Goal: Task Accomplishment & Management: Manage account settings

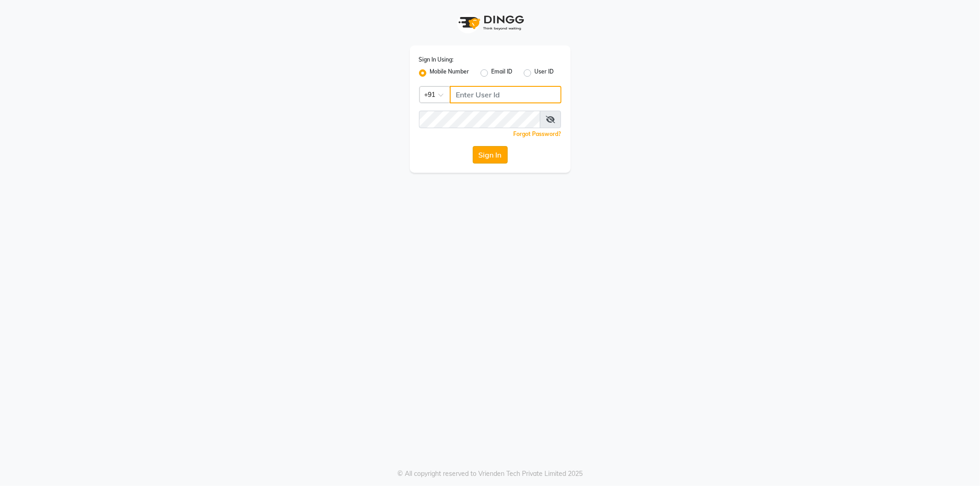
type input "8279543673"
click at [474, 154] on button "Sign In" at bounding box center [490, 154] width 35 height 17
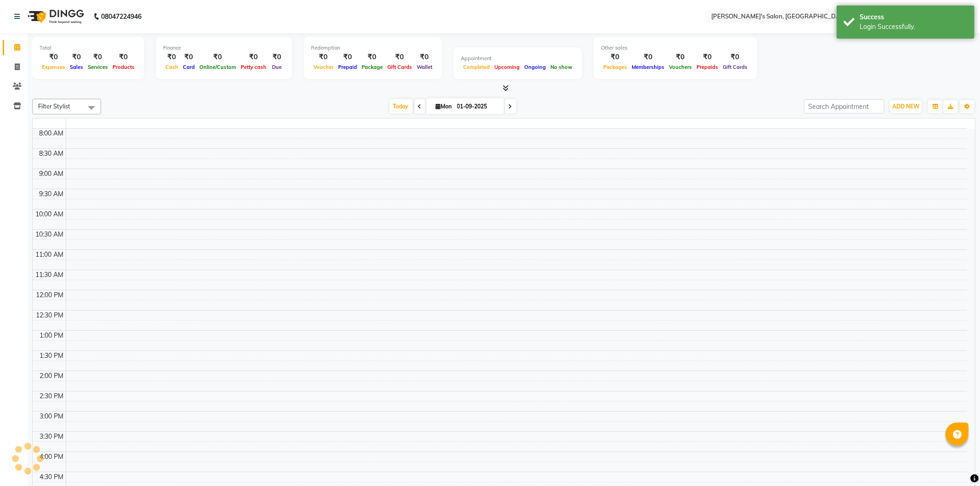
select select "en"
